Goal: Communication & Community: Participate in discussion

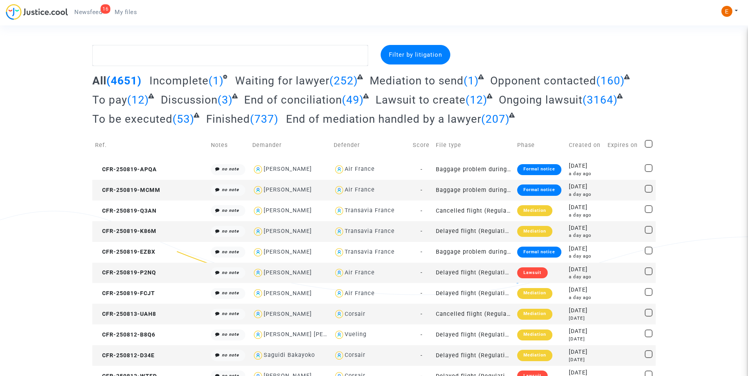
click at [100, 9] on div "16" at bounding box center [105, 8] width 10 height 9
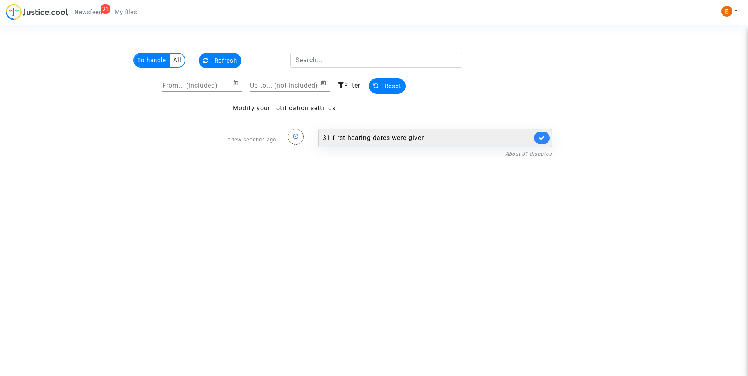
click at [373, 134] on div "31 first hearing dates were given." at bounding box center [427, 137] width 209 height 9
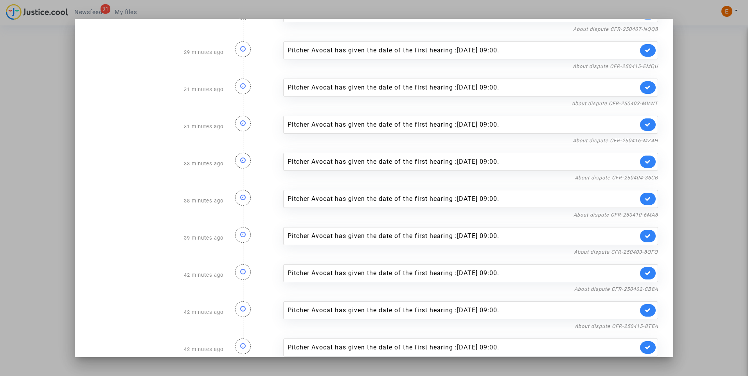
scroll to position [832, 0]
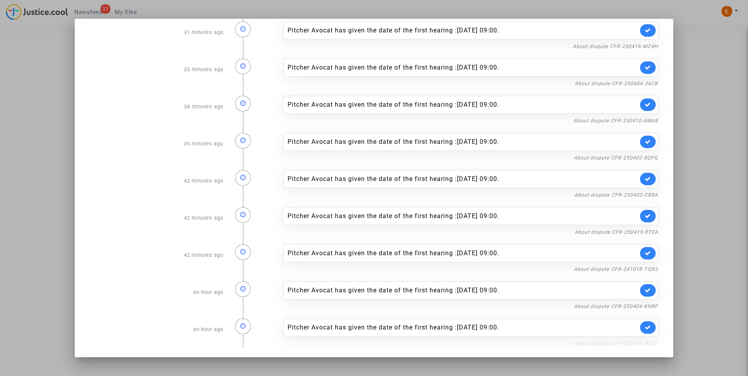
click at [610, 343] on link "About dispute CFR-250411-BC3F" at bounding box center [615, 344] width 83 height 6
click at [706, 48] on div at bounding box center [374, 188] width 748 height 376
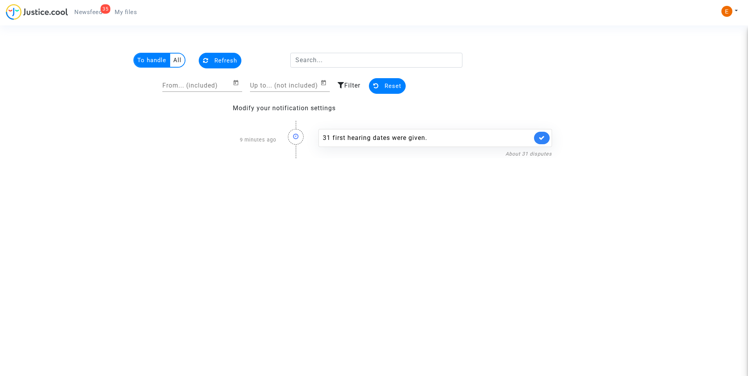
drag, startPoint x: 133, startPoint y: 13, endPoint x: 127, endPoint y: 14, distance: 6.0
click at [133, 13] on span "My files" at bounding box center [126, 12] width 22 height 7
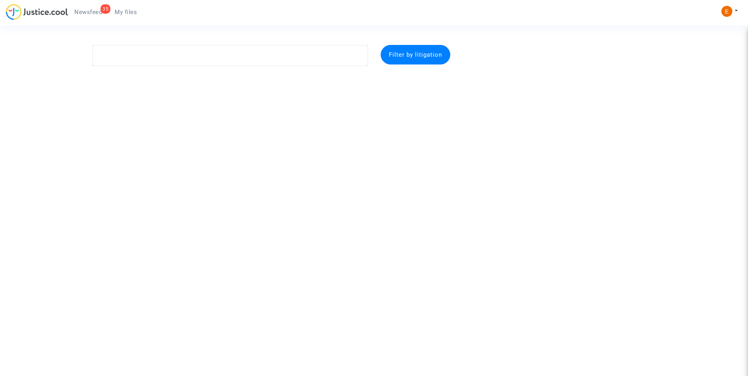
click at [93, 11] on span "Newsfeed" at bounding box center [88, 12] width 28 height 7
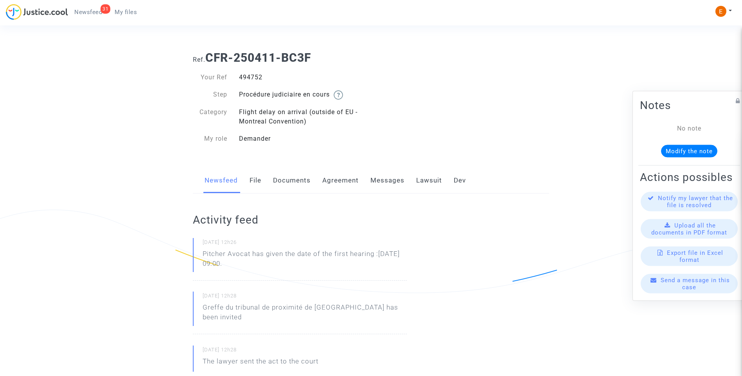
click at [257, 77] on div "494752" at bounding box center [302, 77] width 138 height 9
copy div "494752"
click at [91, 13] on span "Newsfeed" at bounding box center [88, 12] width 28 height 7
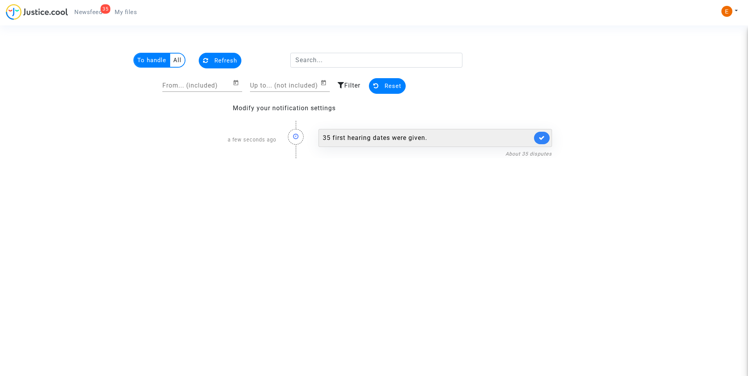
click at [392, 138] on div "35 first hearing dates were given." at bounding box center [427, 137] width 209 height 9
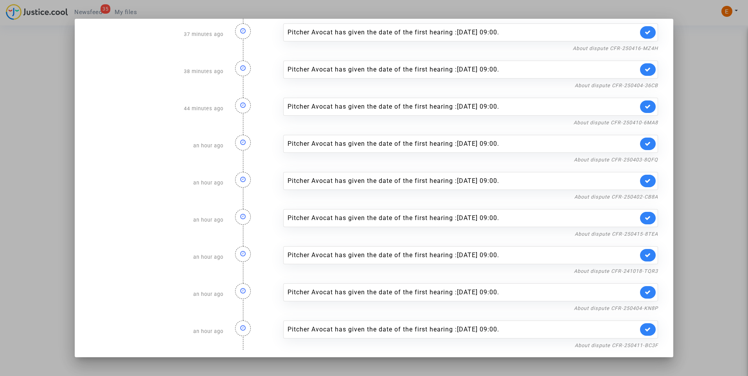
scroll to position [981, 0]
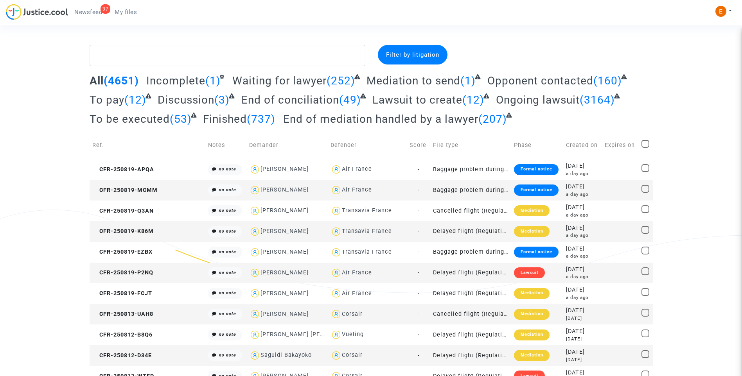
drag, startPoint x: 101, startPoint y: 10, endPoint x: 737, endPoint y: 96, distance: 642.2
click at [101, 10] on div "37" at bounding box center [105, 8] width 10 height 9
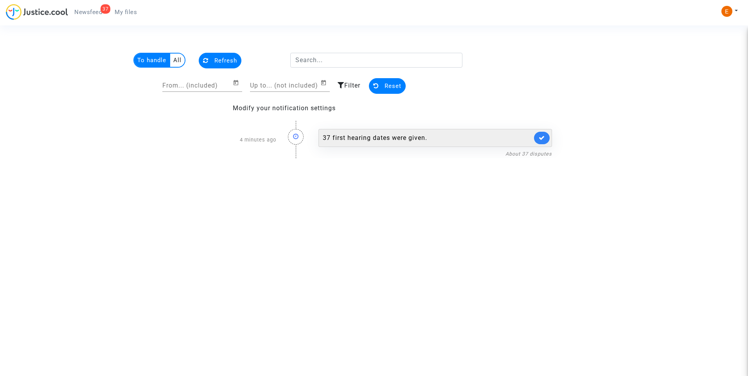
click at [388, 146] on div "37 first hearing dates were given." at bounding box center [434, 138] width 233 height 18
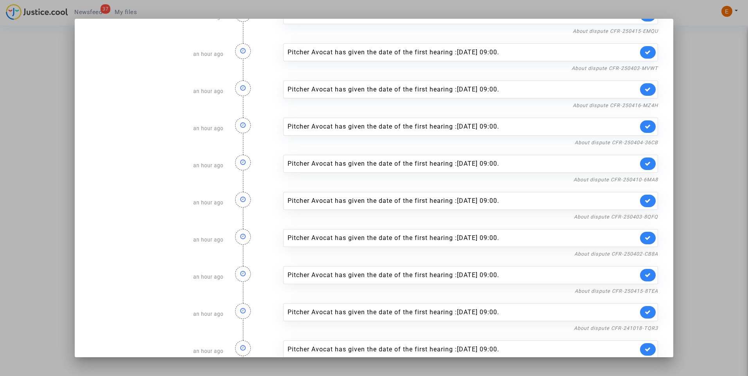
scroll to position [1055, 0]
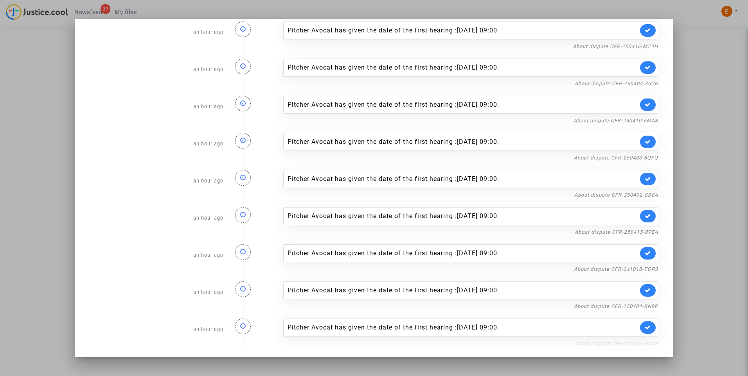
click at [602, 341] on link "About dispute CFR-250411-BC3F" at bounding box center [615, 344] width 83 height 6
click at [644, 328] on icon at bounding box center [647, 328] width 6 height 6
click at [641, 305] on link "About dispute CFR-250404-KN8P" at bounding box center [616, 306] width 84 height 6
click at [645, 290] on link at bounding box center [648, 290] width 16 height 13
click at [644, 267] on link "About dispute CFR-241018-TQR3" at bounding box center [616, 269] width 84 height 6
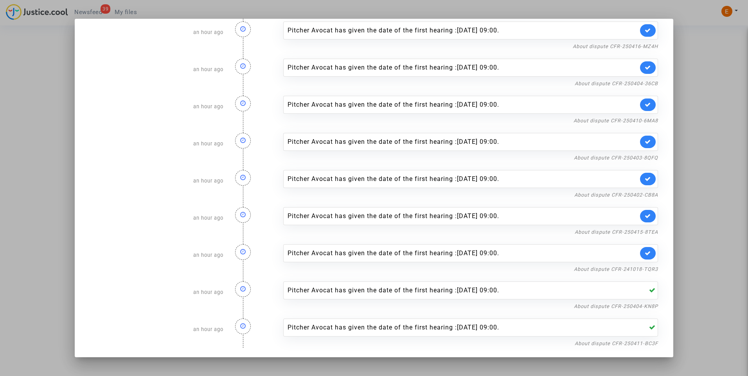
click at [643, 258] on link at bounding box center [648, 253] width 16 height 13
click at [640, 232] on link "About dispute CFR-250415-8TEA" at bounding box center [615, 232] width 83 height 6
click at [645, 223] on div "Pitcher Avocat has given the date of the first hearing :[DATE] 09:00." at bounding box center [470, 216] width 375 height 18
click at [645, 217] on link at bounding box center [648, 216] width 16 height 13
click at [647, 197] on link "About dispute CFR-250402-CB8A" at bounding box center [616, 195] width 84 height 6
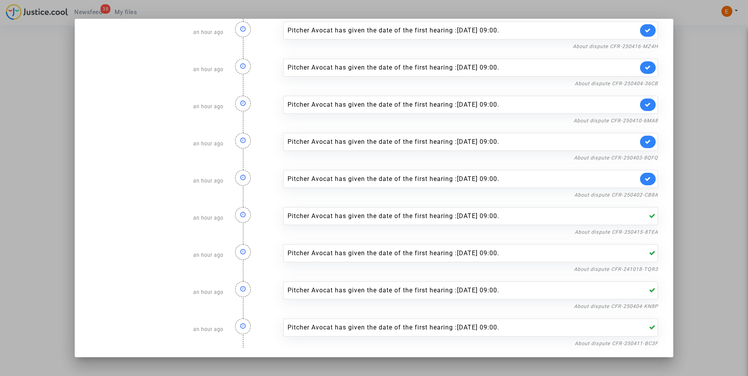
click at [643, 183] on link at bounding box center [648, 179] width 16 height 13
click at [695, 124] on div at bounding box center [374, 188] width 748 height 376
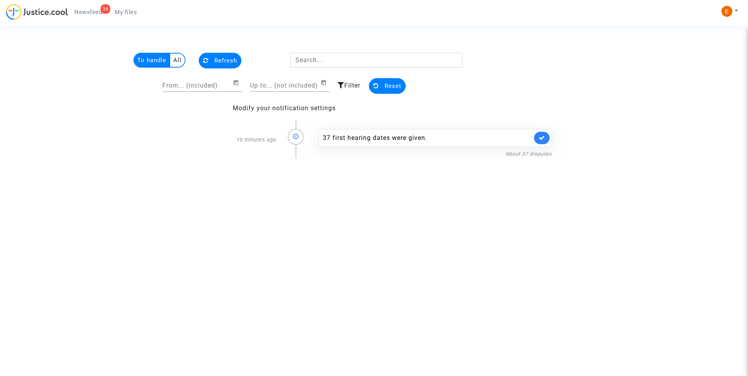
drag, startPoint x: 129, startPoint y: 7, endPoint x: 88, endPoint y: 13, distance: 41.1
click at [129, 7] on link "My files" at bounding box center [125, 12] width 35 height 12
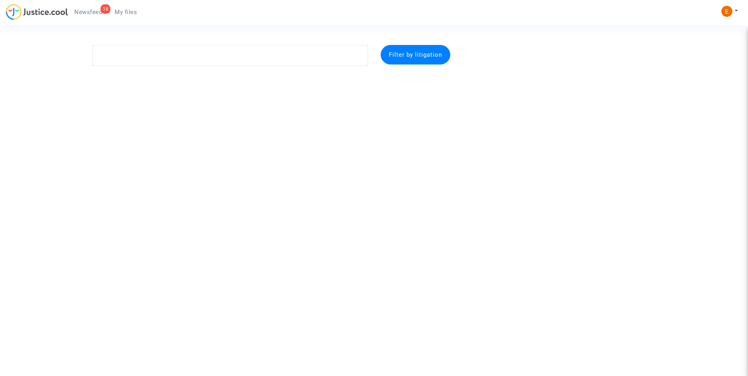
drag, startPoint x: 84, startPoint y: 13, endPoint x: 106, endPoint y: 20, distance: 23.1
click at [84, 12] on span "Newsfeed" at bounding box center [88, 12] width 28 height 7
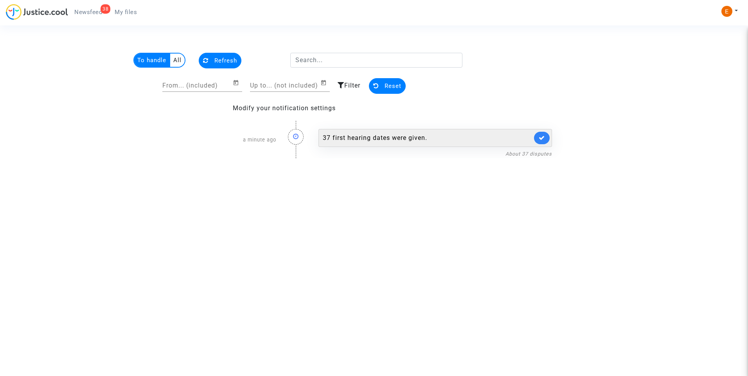
click at [380, 137] on div "37 first hearing dates were given." at bounding box center [427, 137] width 209 height 9
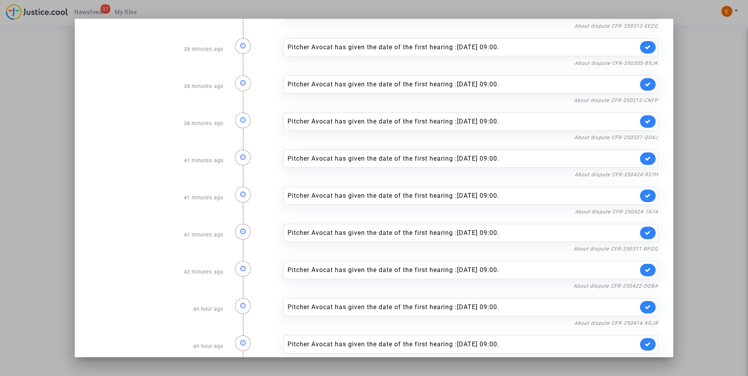
scroll to position [1055, 0]
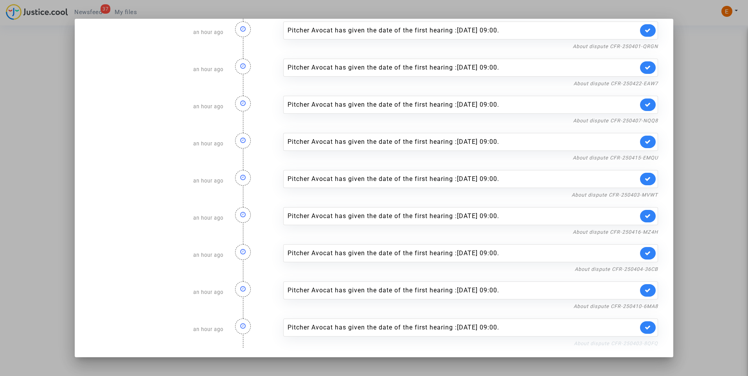
click at [592, 343] on link "About dispute CFR-250403-8QFQ" at bounding box center [616, 344] width 84 height 6
click at [644, 325] on icon at bounding box center [647, 328] width 6 height 6
click at [707, 226] on div at bounding box center [374, 188] width 748 height 376
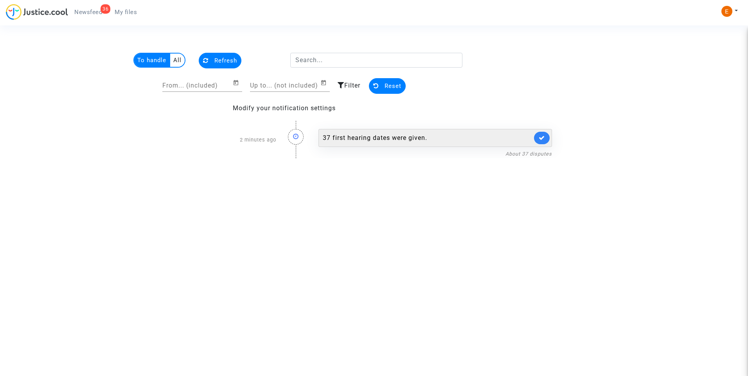
click at [390, 139] on div "37 first hearing dates were given." at bounding box center [427, 137] width 209 height 9
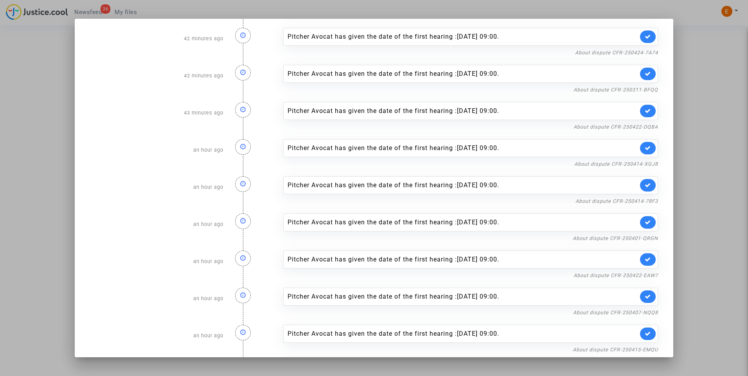
scroll to position [1018, 0]
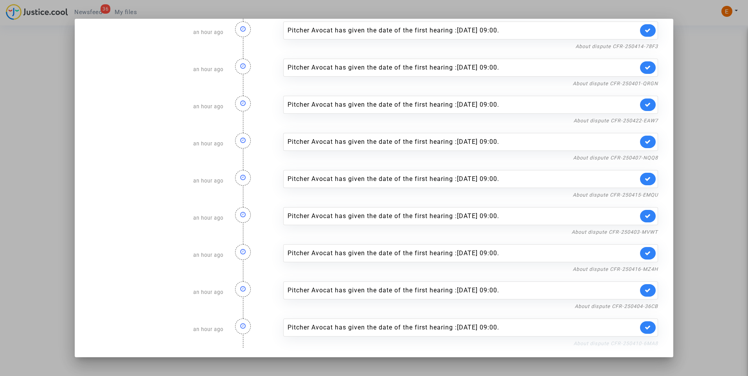
click at [600, 342] on link "About dispute CFR-250410-6MA8" at bounding box center [615, 344] width 84 height 6
click at [644, 326] on icon at bounding box center [647, 328] width 6 height 6
click at [635, 308] on link "About dispute CFR-250404-36CB" at bounding box center [615, 306] width 83 height 6
click at [645, 290] on link at bounding box center [648, 290] width 16 height 13
click at [646, 267] on link "About dispute CFR-250416-MZ4H" at bounding box center [614, 269] width 85 height 6
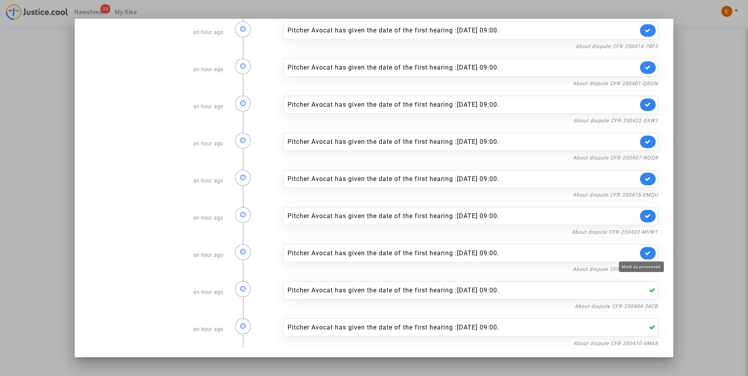
click at [644, 250] on icon at bounding box center [647, 253] width 6 height 6
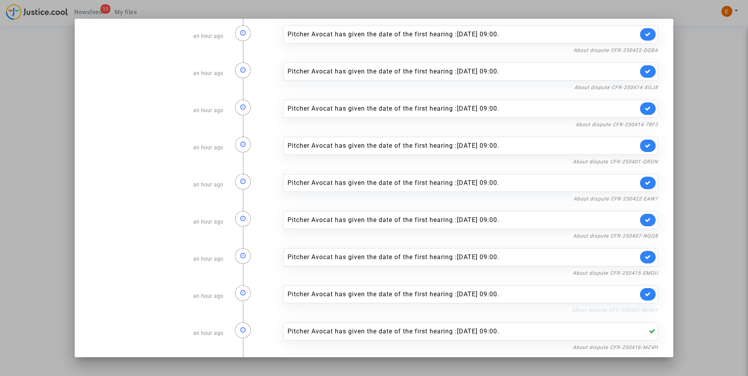
click at [645, 313] on link "About dispute CFR-250403-MVWT" at bounding box center [614, 310] width 86 height 6
click at [643, 298] on link at bounding box center [648, 294] width 16 height 13
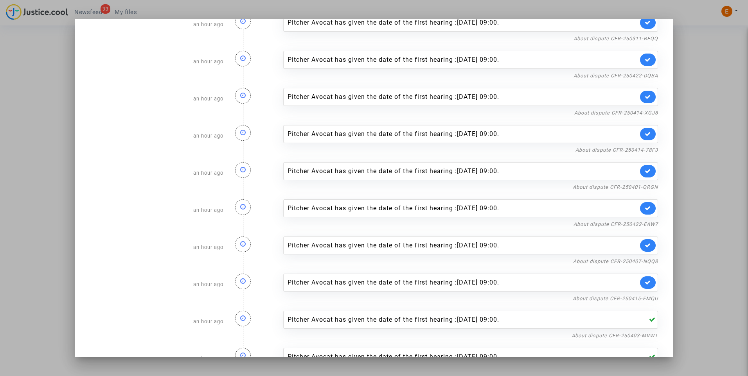
scroll to position [900, 0]
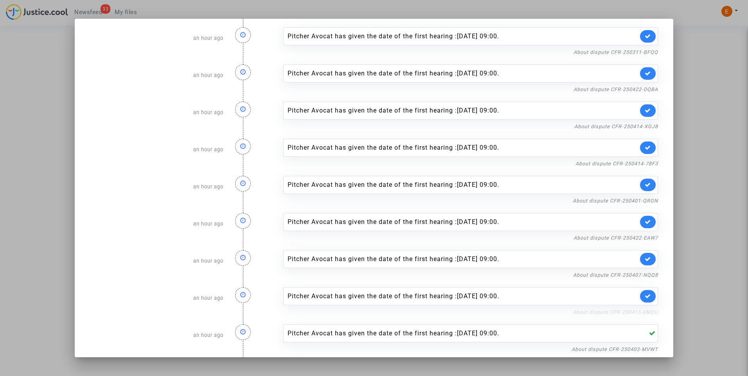
click at [648, 310] on link "About dispute CFR-250415-EMQU" at bounding box center [614, 312] width 85 height 6
click at [644, 294] on icon at bounding box center [647, 296] width 6 height 6
click at [643, 276] on link "About dispute CFR-250407-NQQ8" at bounding box center [615, 275] width 85 height 6
click at [644, 261] on icon at bounding box center [647, 259] width 6 height 6
click at [689, 72] on div at bounding box center [374, 188] width 748 height 376
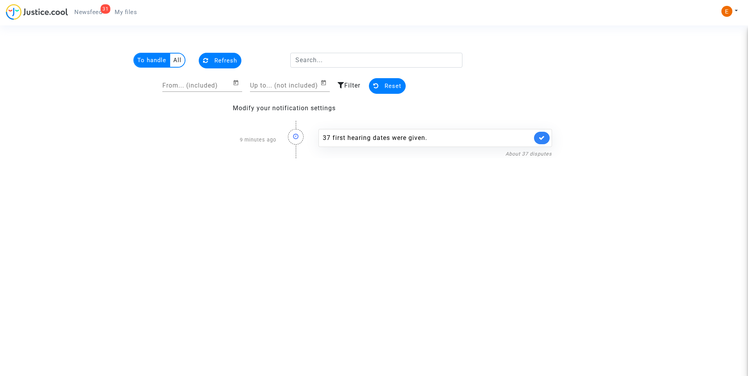
drag, startPoint x: 132, startPoint y: 11, endPoint x: 88, endPoint y: 10, distance: 43.8
click at [131, 11] on span "My files" at bounding box center [126, 12] width 22 height 7
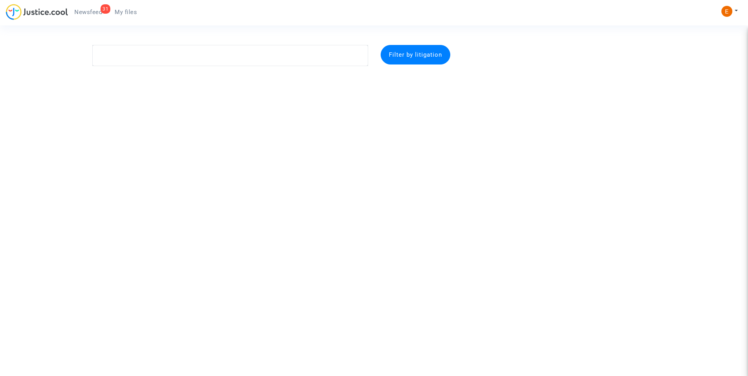
click at [85, 9] on span "Newsfeed" at bounding box center [88, 12] width 28 height 7
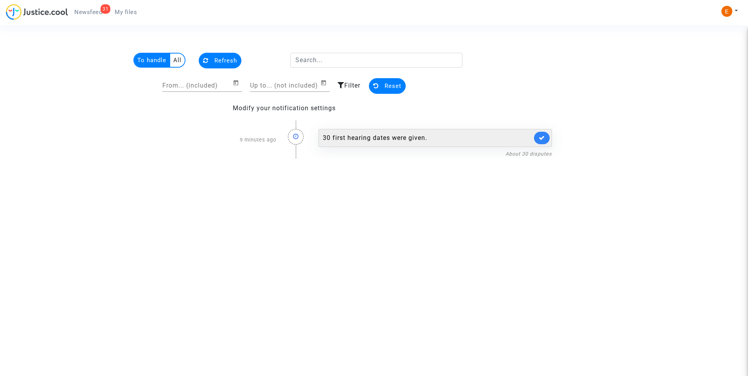
click at [375, 142] on div "30 first hearing dates were given." at bounding box center [427, 137] width 209 height 9
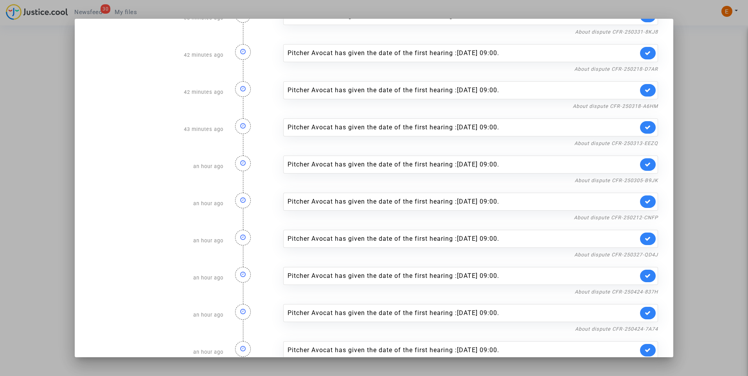
scroll to position [795, 0]
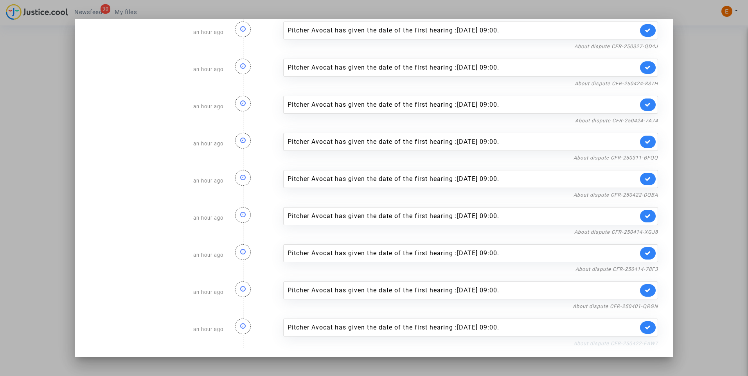
click at [629, 343] on link "About dispute CFR-250422-EAW7" at bounding box center [615, 344] width 84 height 6
click at [647, 327] on link at bounding box center [648, 327] width 16 height 13
click at [639, 307] on link "About dispute CFR-250401-QRGN" at bounding box center [614, 306] width 85 height 6
click at [645, 290] on link at bounding box center [648, 290] width 16 height 13
click at [646, 269] on link "About dispute CFR-250414-78F3" at bounding box center [616, 269] width 82 height 6
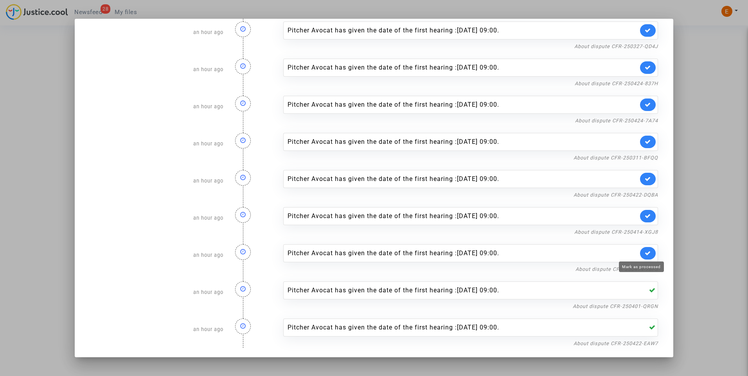
click at [644, 256] on icon at bounding box center [647, 253] width 6 height 6
click at [689, 125] on div at bounding box center [374, 188] width 748 height 376
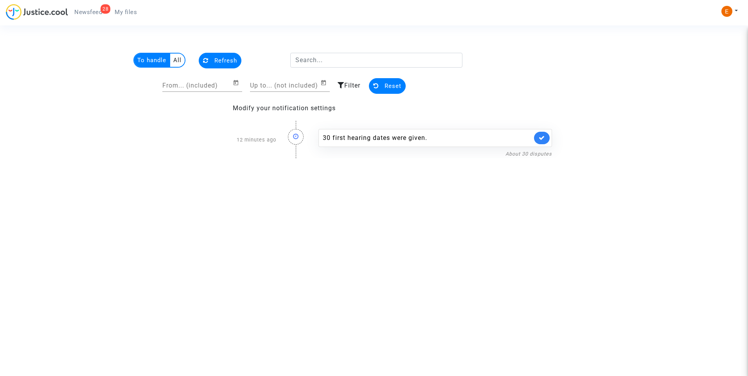
drag, startPoint x: 130, startPoint y: 11, endPoint x: 102, endPoint y: 12, distance: 28.2
click at [130, 11] on span "My files" at bounding box center [126, 12] width 22 height 7
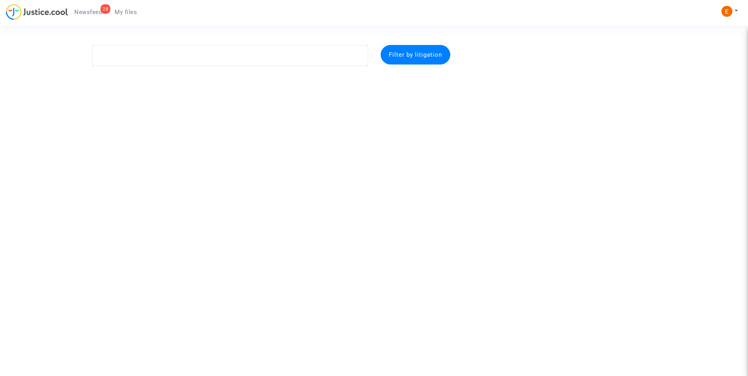
click at [88, 11] on span "Newsfeed" at bounding box center [88, 12] width 28 height 7
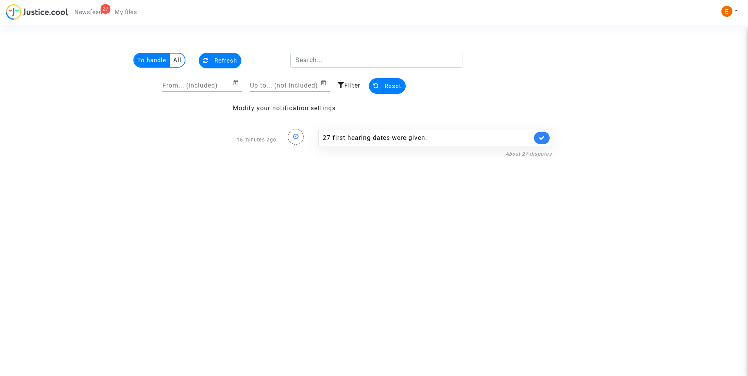
drag, startPoint x: 123, startPoint y: 13, endPoint x: 110, endPoint y: 13, distance: 12.9
click at [123, 13] on span "My files" at bounding box center [126, 12] width 22 height 7
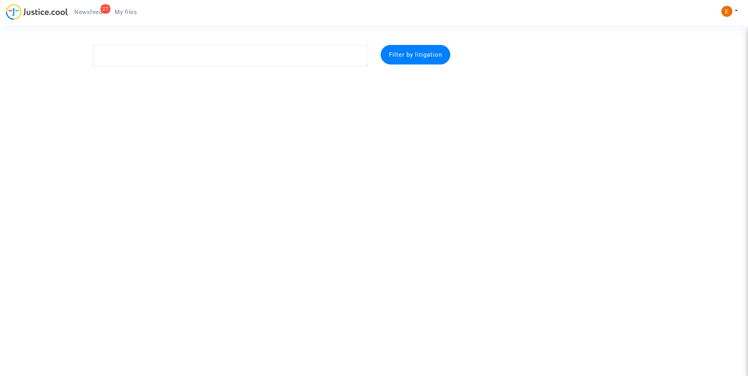
click at [92, 11] on span "Newsfeed" at bounding box center [88, 12] width 28 height 7
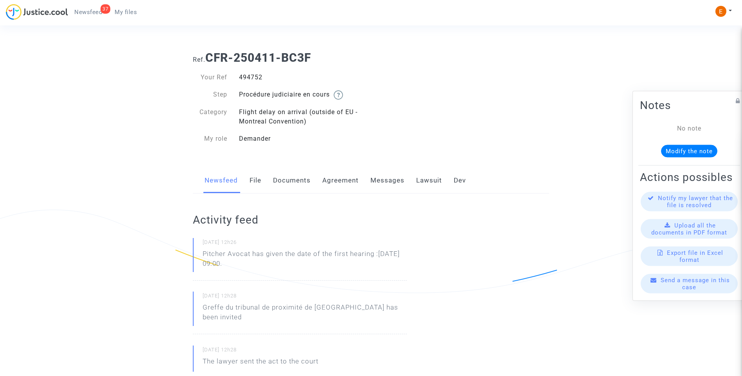
drag, startPoint x: 0, startPoint y: 0, endPoint x: 249, endPoint y: 74, distance: 259.3
click at [249, 74] on div "494752" at bounding box center [302, 77] width 138 height 9
copy div "494752"
drag, startPoint x: 288, startPoint y: 269, endPoint x: 199, endPoint y: 255, distance: 89.9
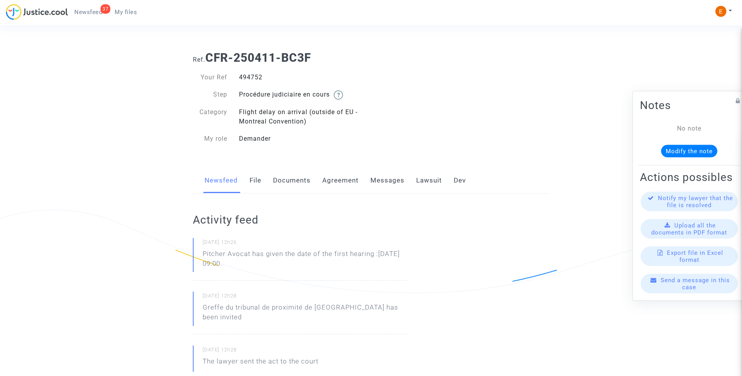
click at [199, 255] on div "[DATE] 12h26 Pitcher Avocat has given the date of the first hearing :[DATE] 09:…" at bounding box center [300, 259] width 214 height 43
drag, startPoint x: 199, startPoint y: 255, endPoint x: 205, endPoint y: 255, distance: 5.5
click at [287, 275] on div "20/08/2025 - 12h26 Pitcher Avocat ha dado la fecha de la primera audiencia: 3 d…" at bounding box center [300, 259] width 214 height 43
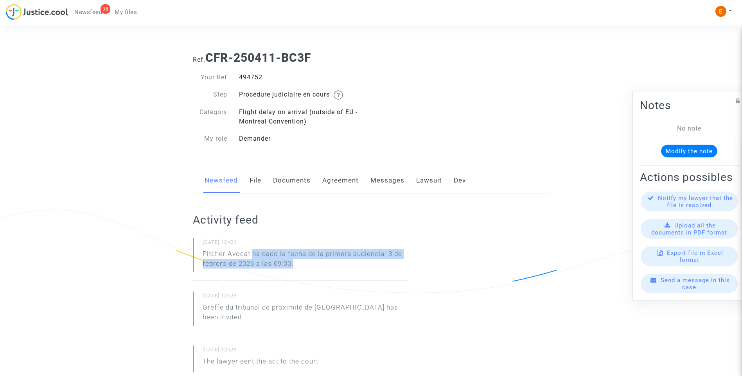
drag, startPoint x: 307, startPoint y: 270, endPoint x: 253, endPoint y: 255, distance: 55.6
click at [253, 255] on p "Pitcher Avocat ha dado la fecha de la primera audiencia: 3 de febrero de 2026 a…" at bounding box center [305, 260] width 204 height 23
copy p "ha dado la fecha de la primera audiencia: 3 de febrero de 2026 a las 09:00."
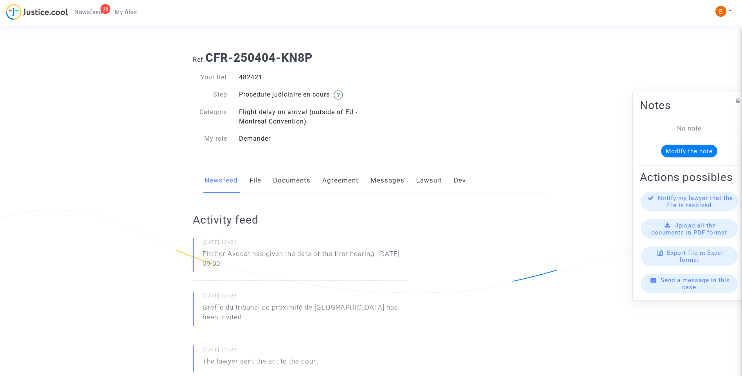
click at [256, 75] on div "482421" at bounding box center [302, 77] width 138 height 9
copy div "482421"
drag, startPoint x: 275, startPoint y: 269, endPoint x: 202, endPoint y: 256, distance: 74.3
click at [202, 256] on div "20/08/2025 - 12h26 Pitcher Avocat has given the date of the first hearing :Feb …" at bounding box center [300, 259] width 214 height 43
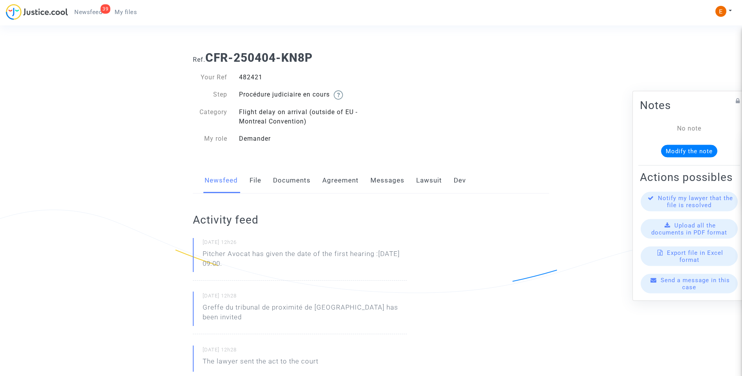
drag, startPoint x: 202, startPoint y: 256, endPoint x: 206, endPoint y: 255, distance: 3.9
click at [316, 266] on p "Pitcher Avocat ha dado la fecha de la primera audiencia: 3 de febrero de 2026 a…" at bounding box center [305, 260] width 204 height 23
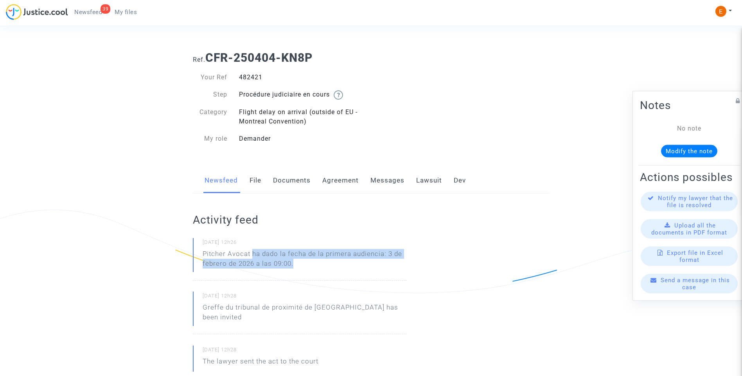
drag, startPoint x: 320, startPoint y: 267, endPoint x: 253, endPoint y: 256, distance: 68.1
click at [253, 256] on p "Pitcher Avocat ha dado la fecha de la primera audiencia: 3 de febrero de 2026 a…" at bounding box center [305, 260] width 204 height 23
copy p "ha dado la fecha de la primera audiencia: 3 de febrero de 2026 a las 09:00."
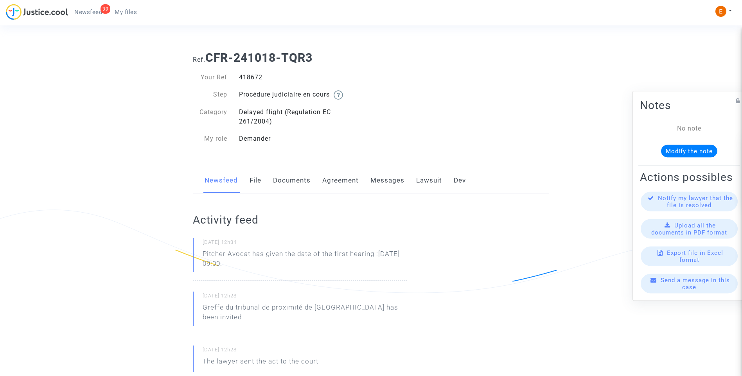
click at [243, 78] on div "418672" at bounding box center [302, 77] width 138 height 9
copy div "418672"
drag, startPoint x: 267, startPoint y: 265, endPoint x: 191, endPoint y: 262, distance: 76.3
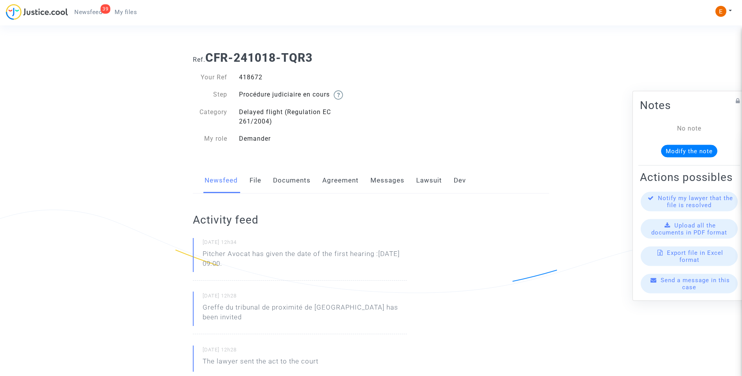
drag, startPoint x: 191, startPoint y: 262, endPoint x: 221, endPoint y: 264, distance: 30.2
click at [308, 265] on p "Pitcher Avocat ha dado la fecha de la primera audiencia: 3 de febrero de 2026 a…" at bounding box center [305, 260] width 204 height 23
click at [310, 268] on p "Pitcher Avocat ha dado la fecha de la primera audiencia: 3 de febrero de 2026 a…" at bounding box center [305, 260] width 204 height 23
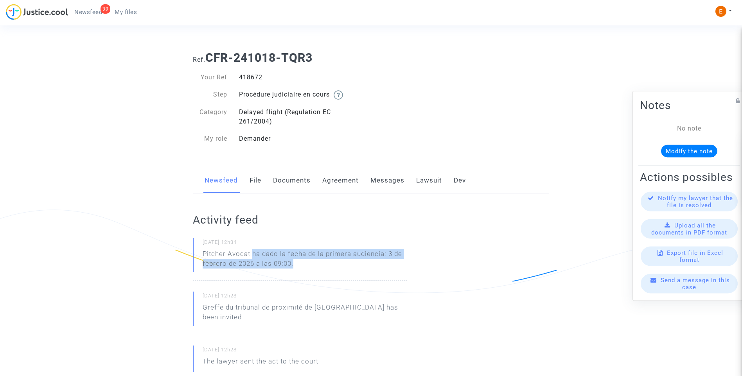
drag, startPoint x: 287, startPoint y: 265, endPoint x: 254, endPoint y: 256, distance: 33.9
click at [254, 256] on p "Pitcher Avocat ha dado la fecha de la primera audiencia: 3 de febrero de 2026 a…" at bounding box center [305, 260] width 204 height 23
copy p "ha dado la fecha de la primera audiencia: 3 de febrero de 2026 a las 09:00."
click at [253, 76] on div "418672" at bounding box center [302, 77] width 138 height 9
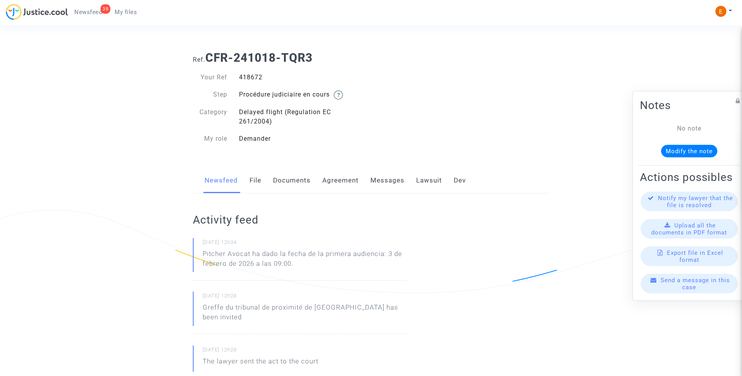
copy div "418672"
click at [246, 77] on div "481492" at bounding box center [302, 77] width 138 height 9
copy div "481492"
drag, startPoint x: 0, startPoint y: 0, endPoint x: 259, endPoint y: 78, distance: 270.8
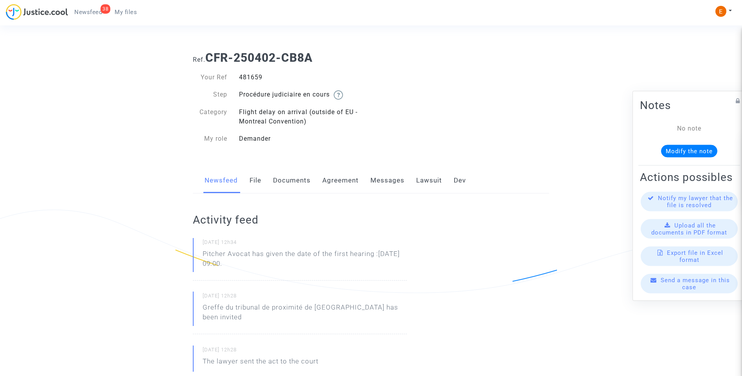
click at [259, 78] on div "481659" at bounding box center [302, 77] width 138 height 9
copy div "481659"
click at [256, 73] on div "484504" at bounding box center [302, 77] width 138 height 9
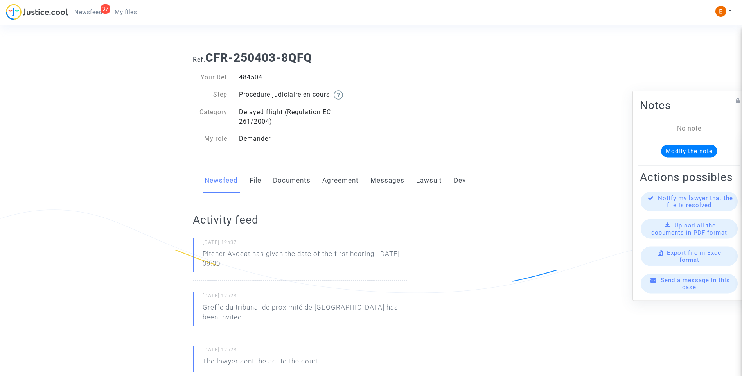
copy div "484504"
click at [258, 75] on div "489175" at bounding box center [302, 77] width 138 height 9
copy div "489175"
click at [250, 76] on div "472326" at bounding box center [302, 77] width 138 height 9
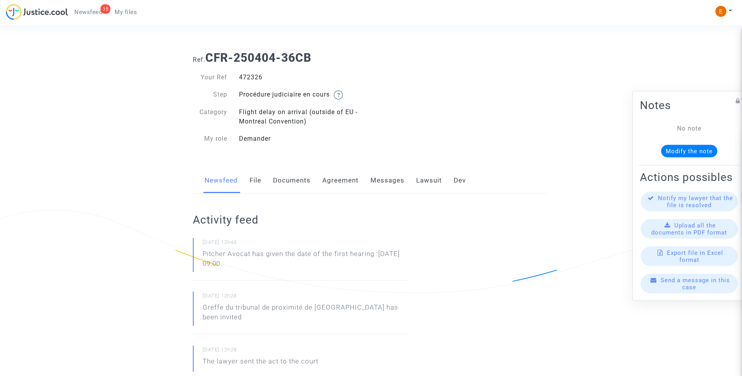
click at [250, 76] on div "472326" at bounding box center [302, 77] width 138 height 9
copy div "472326"
click at [253, 76] on div "498250" at bounding box center [302, 77] width 138 height 9
copy div "498250"
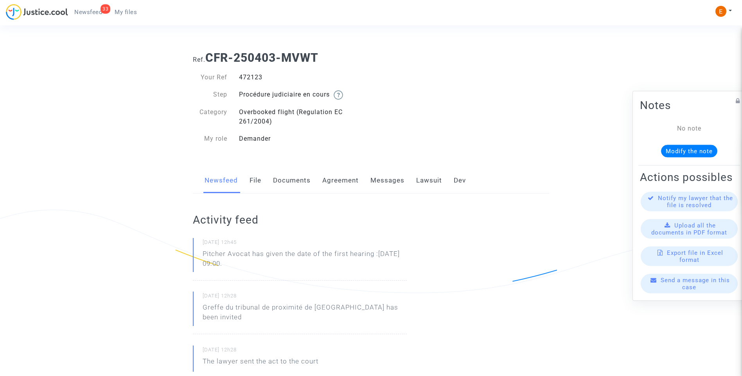
click at [244, 79] on div "472123" at bounding box center [302, 77] width 138 height 9
copy div "472123"
click at [252, 74] on div "495706" at bounding box center [302, 77] width 138 height 9
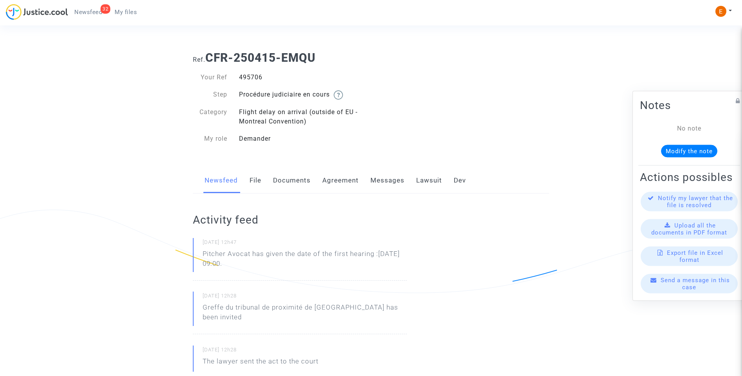
copy div "495706"
drag, startPoint x: 0, startPoint y: 0, endPoint x: 258, endPoint y: 80, distance: 270.1
click at [254, 75] on div "481489" at bounding box center [302, 77] width 138 height 9
copy div "481489"
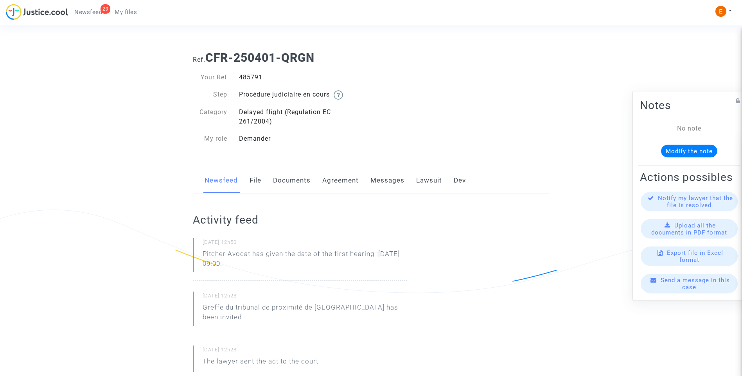
click at [247, 73] on div "485791" at bounding box center [302, 77] width 138 height 9
copy div "485791"
drag, startPoint x: 0, startPoint y: 0, endPoint x: 251, endPoint y: 80, distance: 263.5
click at [253, 79] on div "493838" at bounding box center [302, 77] width 138 height 9
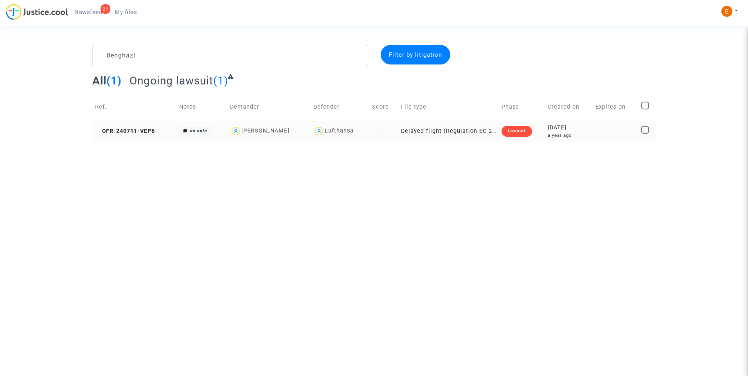
type textarea "Benghazi"
click at [516, 134] on div "Lawsuit" at bounding box center [516, 131] width 30 height 11
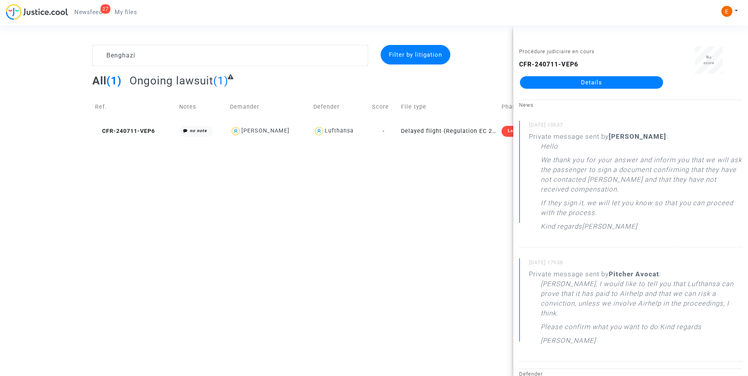
click at [602, 82] on link "Details" at bounding box center [591, 82] width 143 height 13
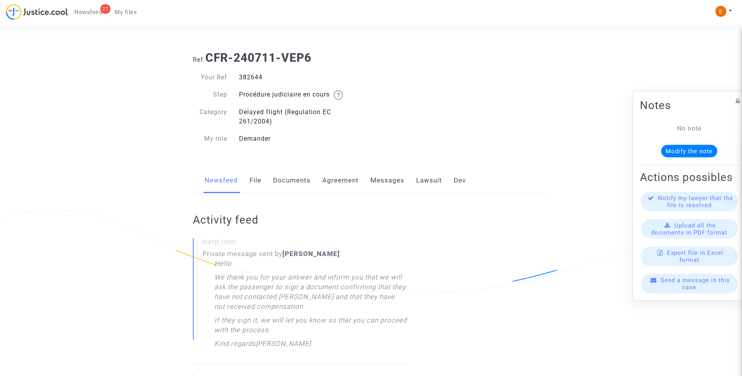
click at [393, 179] on link "Messages" at bounding box center [387, 181] width 34 height 26
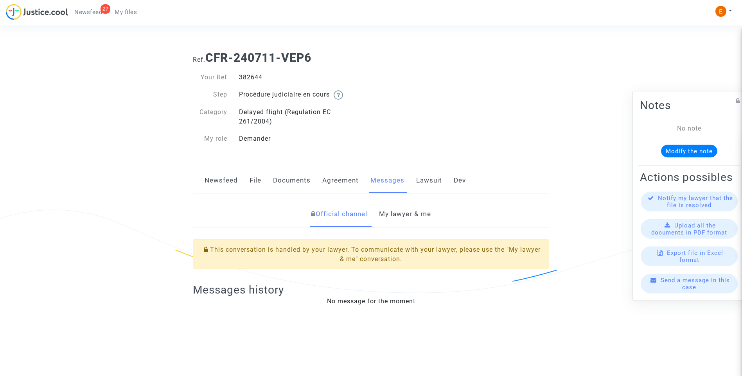
click at [418, 218] on link "My lawyer & me" at bounding box center [405, 214] width 52 height 26
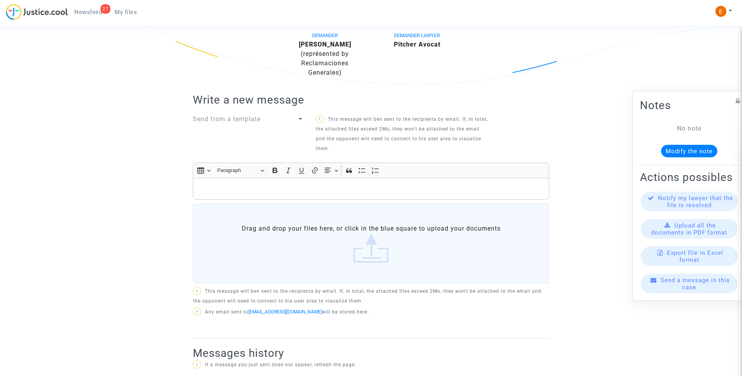
scroll to position [195, 0]
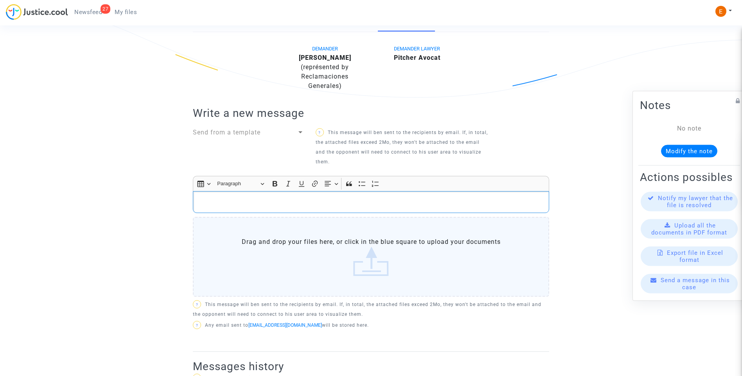
click at [311, 201] on p "Rich Text Editor, main" at bounding box center [371, 202] width 348 height 10
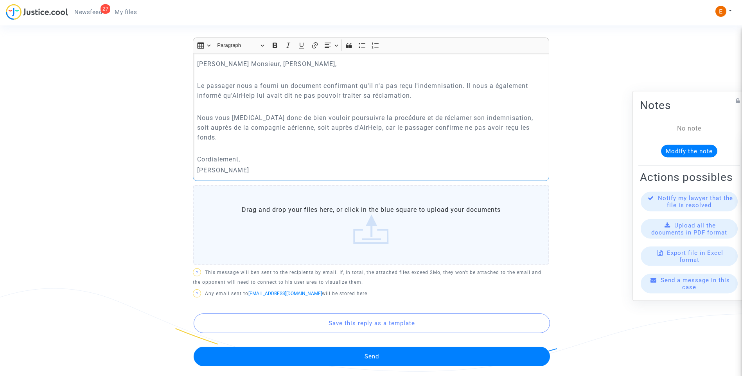
scroll to position [352, 0]
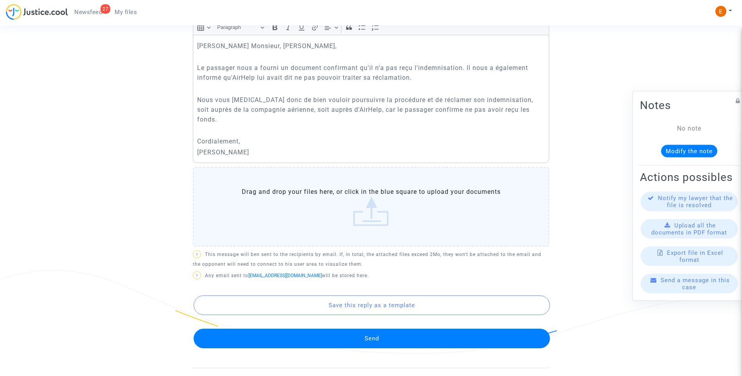
click at [391, 333] on button "Send" at bounding box center [372, 339] width 356 height 20
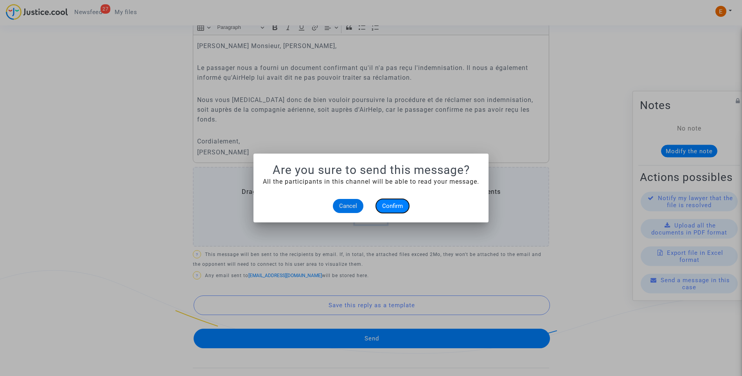
click at [393, 209] on span "Confirm" at bounding box center [392, 206] width 21 height 7
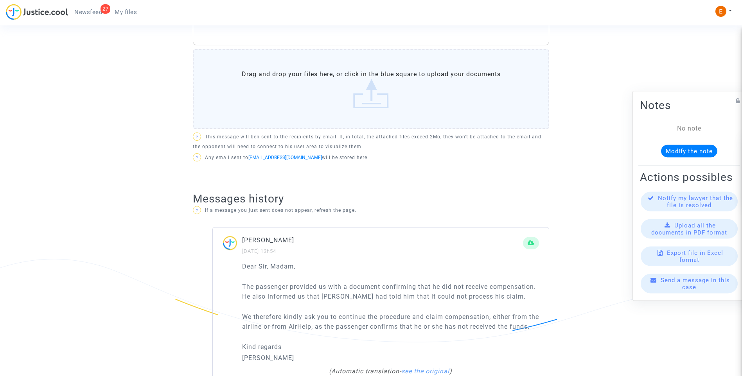
scroll to position [352, 0]
